Goal: Task Accomplishment & Management: Manage account settings

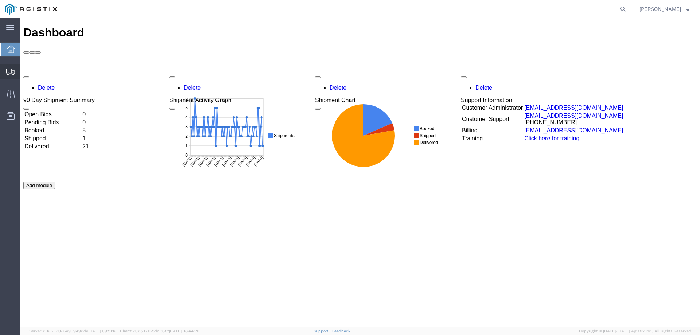
click at [9, 66] on div at bounding box center [10, 71] width 20 height 15
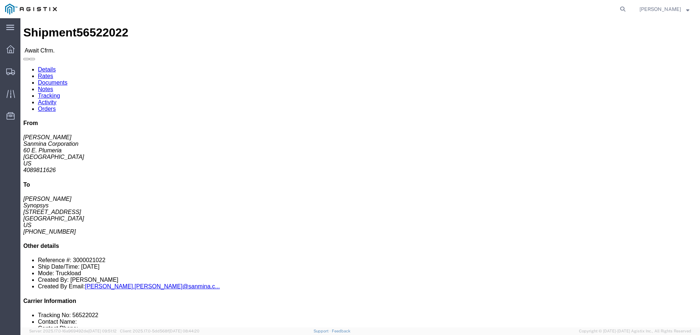
click link "Confirm"
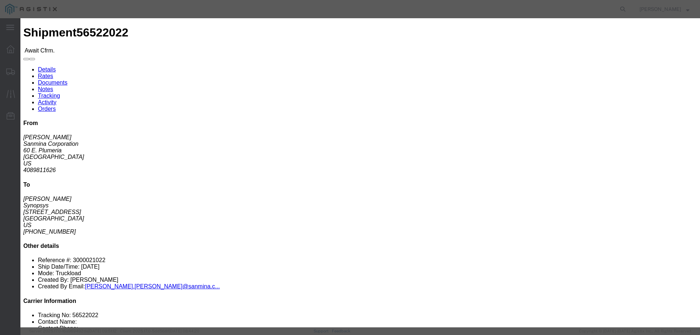
click label
click input "checkbox"
checkbox input "true"
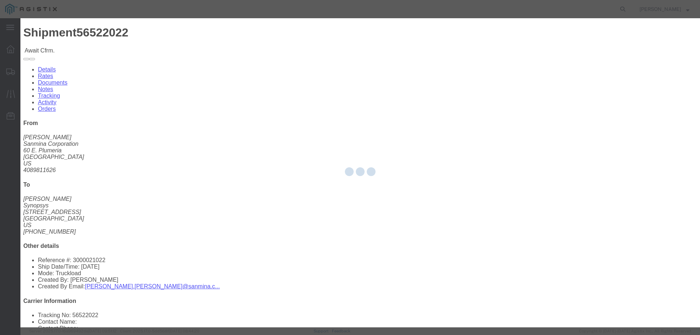
type input "[PERSON_NAME]"
type input "[PHONE_NUMBER]"
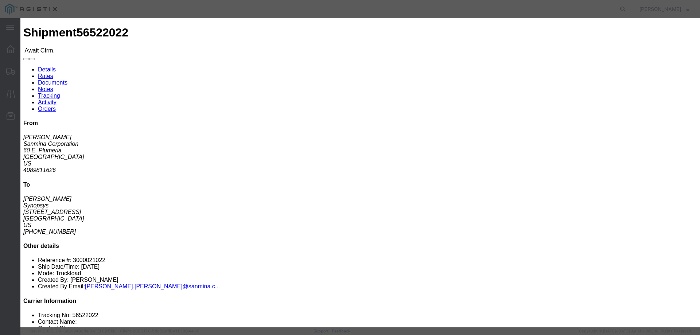
click input "text"
paste input "1000973795"
type input "1000973795"
click button "Submit"
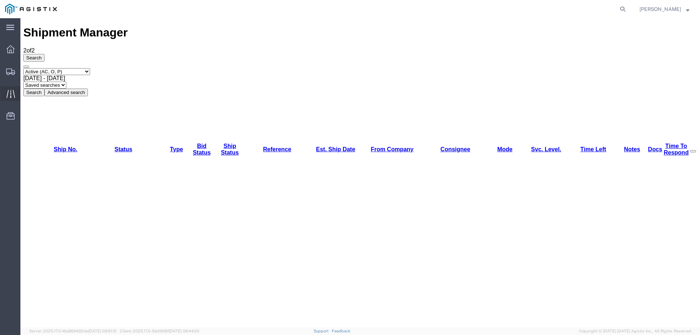
click at [8, 89] on div at bounding box center [10, 93] width 20 height 15
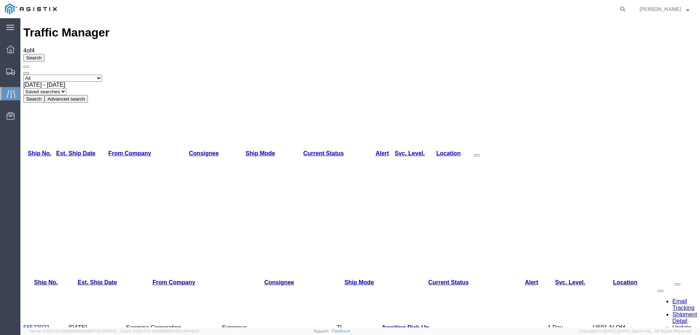
click at [47, 324] on link "56522022" at bounding box center [36, 327] width 26 height 6
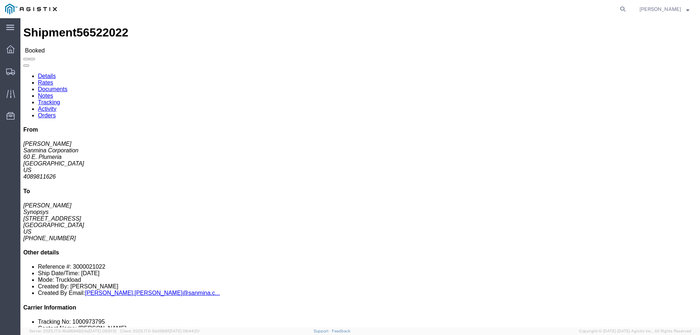
click link "Documents"
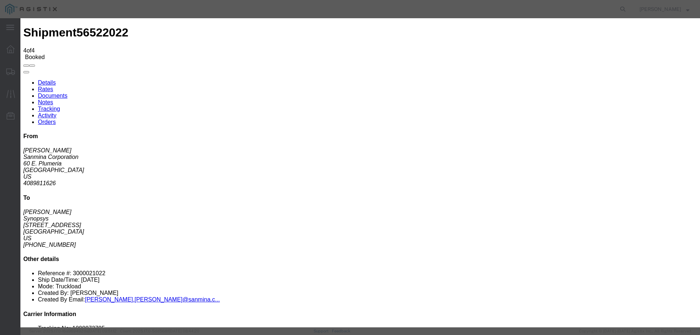
type input "C:\fakepath\1000973795.pdf"
type input "a"
type input "Airgroup BOL"
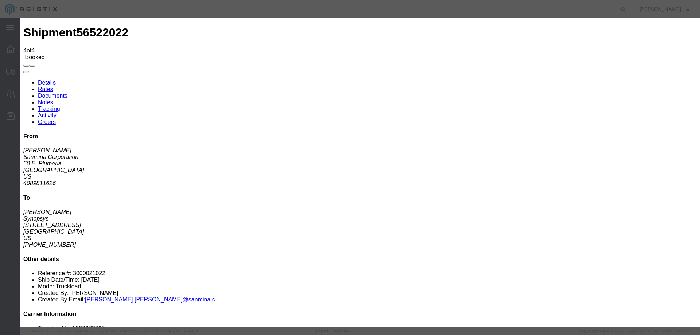
type input "Airgroup BOL"
select select "BILL_OF_LADING"
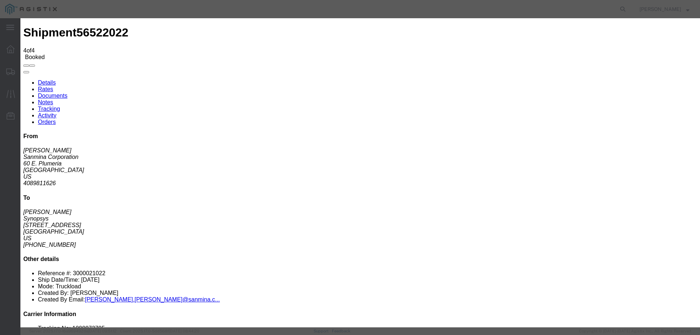
select select
